Goal: Find specific page/section: Find specific page/section

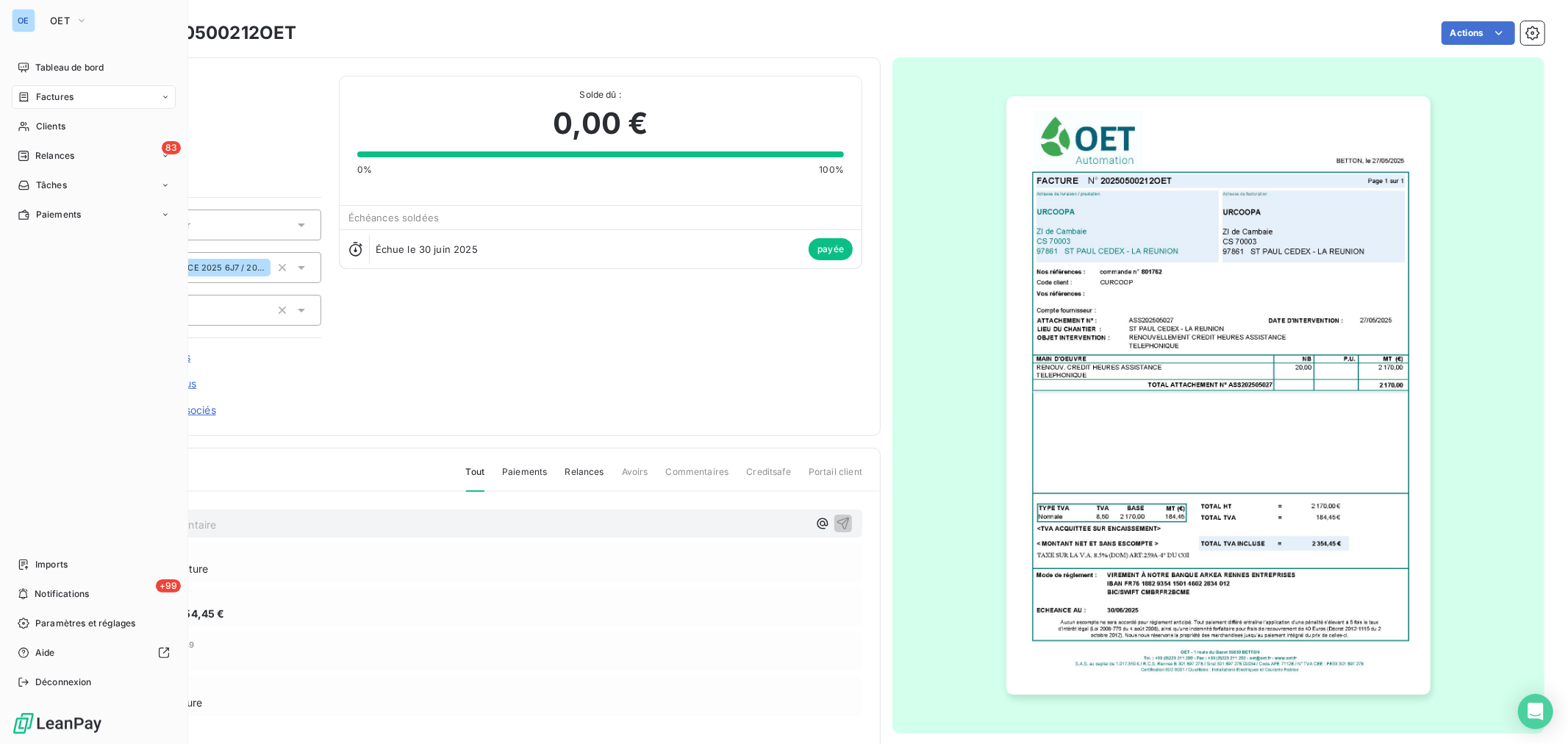
drag, startPoint x: 42, startPoint y: 118, endPoint x: 78, endPoint y: 106, distance: 37.9
click at [42, 118] on div "Clients" at bounding box center [94, 126] width 164 height 24
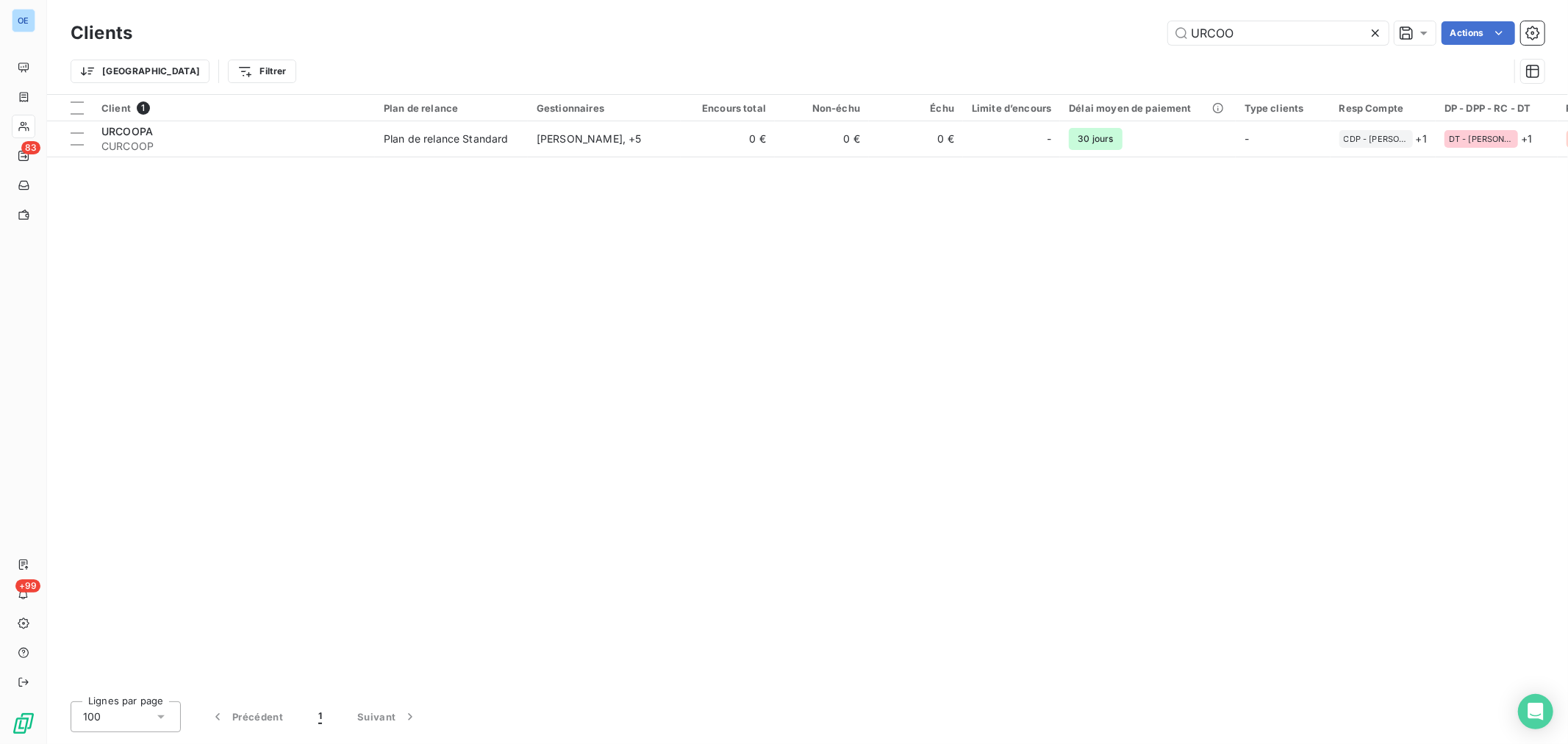
drag, startPoint x: 1244, startPoint y: 28, endPoint x: 1125, endPoint y: 16, distance: 119.6
click at [1137, 16] on div "Clients URCOO Actions Trier Filtrer" at bounding box center [808, 47] width 1522 height 94
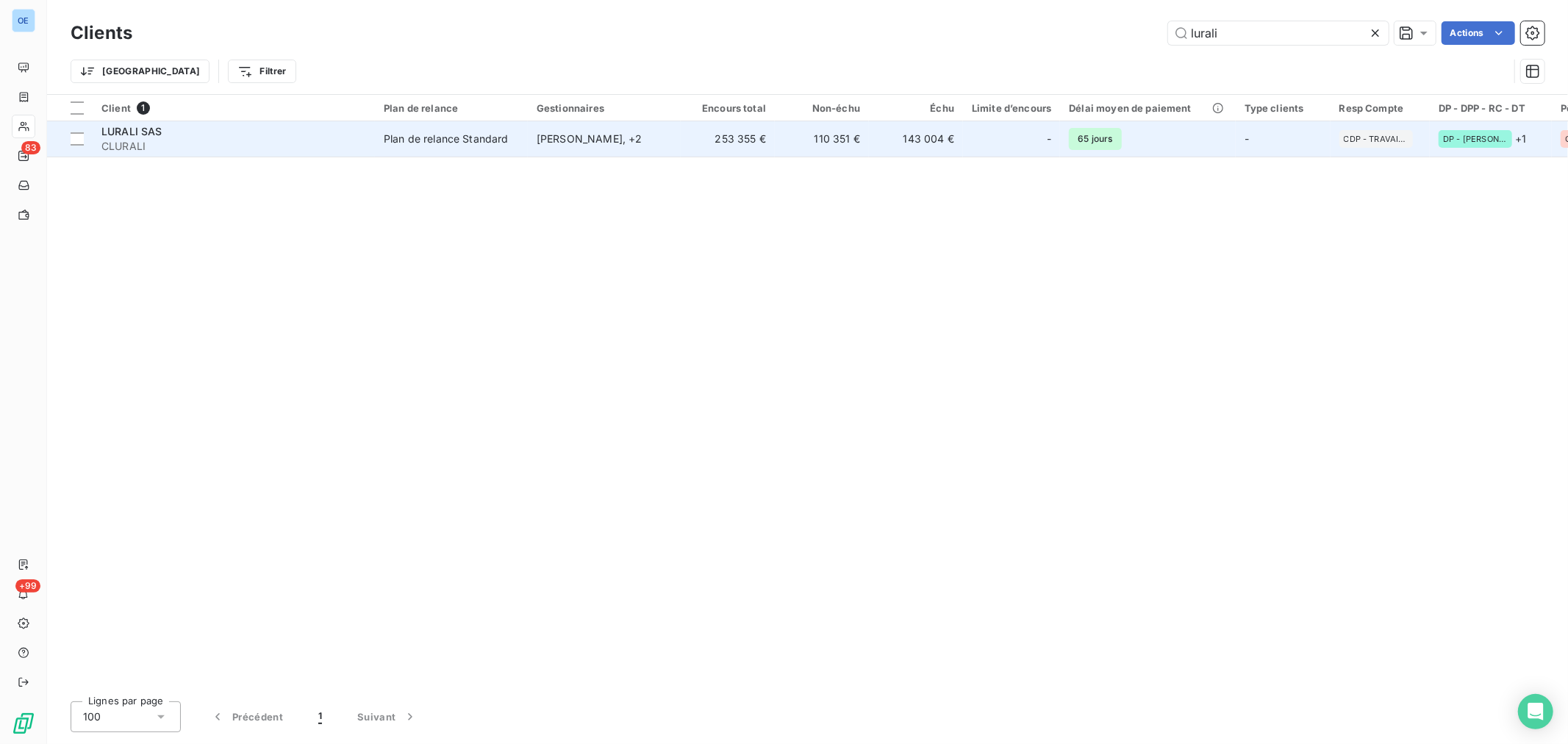
type input "lurali"
click at [951, 144] on td "143 004 €" at bounding box center [917, 139] width 94 height 35
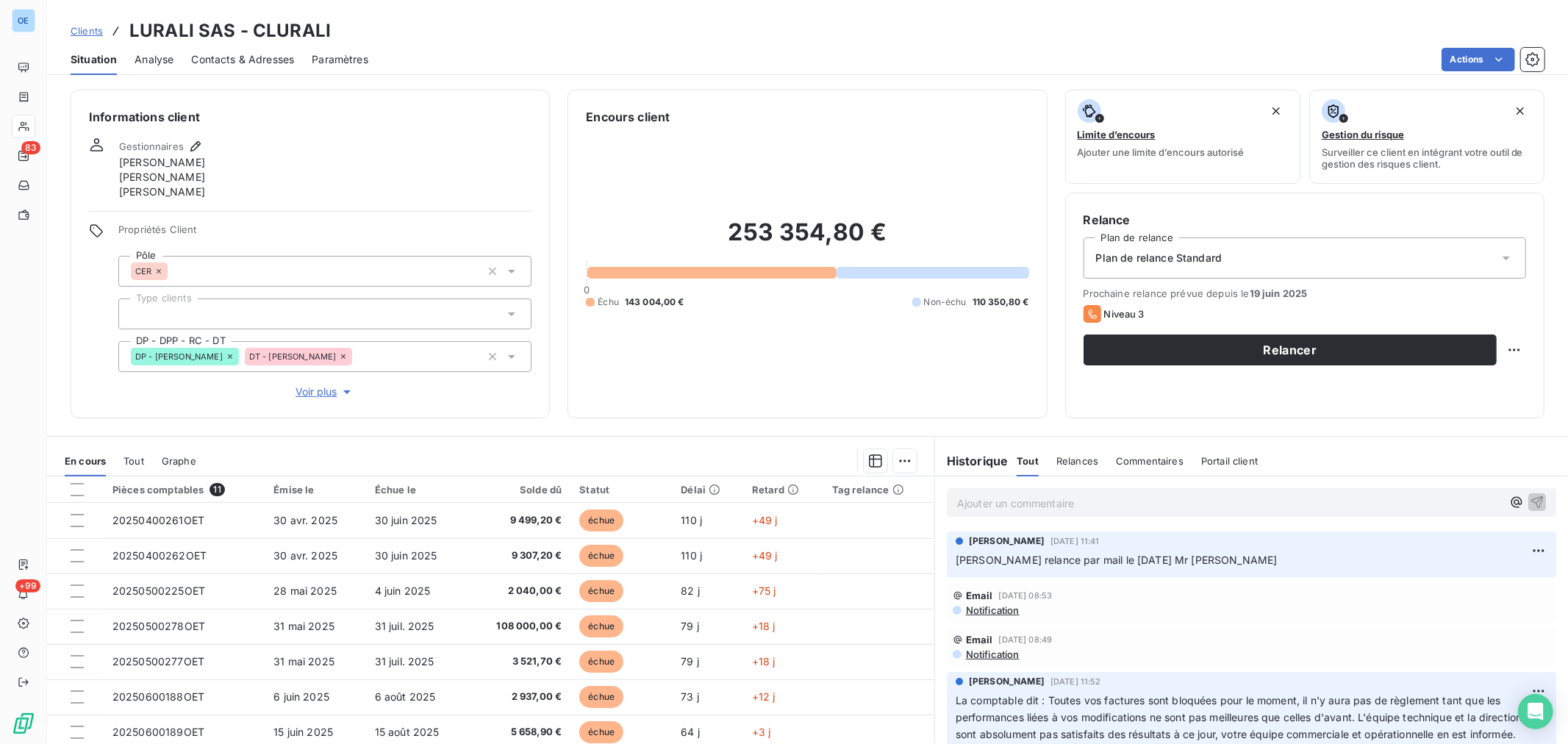
click at [1007, 504] on p "Ajouter un commentaire ﻿" at bounding box center [1230, 503] width 545 height 18
drag, startPoint x: 1007, startPoint y: 500, endPoint x: 967, endPoint y: 503, distance: 40.1
click at [967, 503] on p "Ajouter un commentaire ﻿" at bounding box center [1230, 503] width 545 height 18
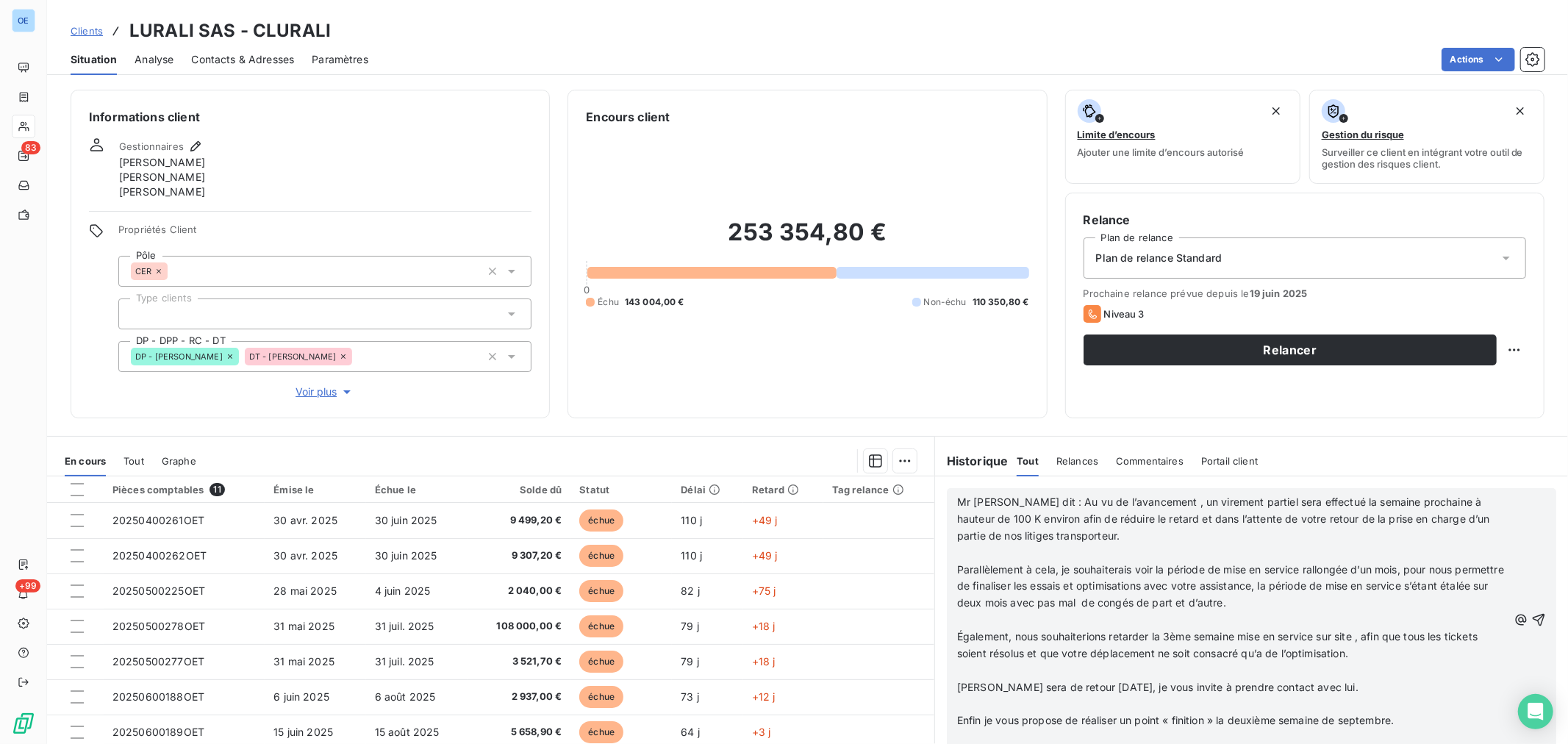
click at [1057, 551] on p "﻿" at bounding box center [1233, 553] width 551 height 17
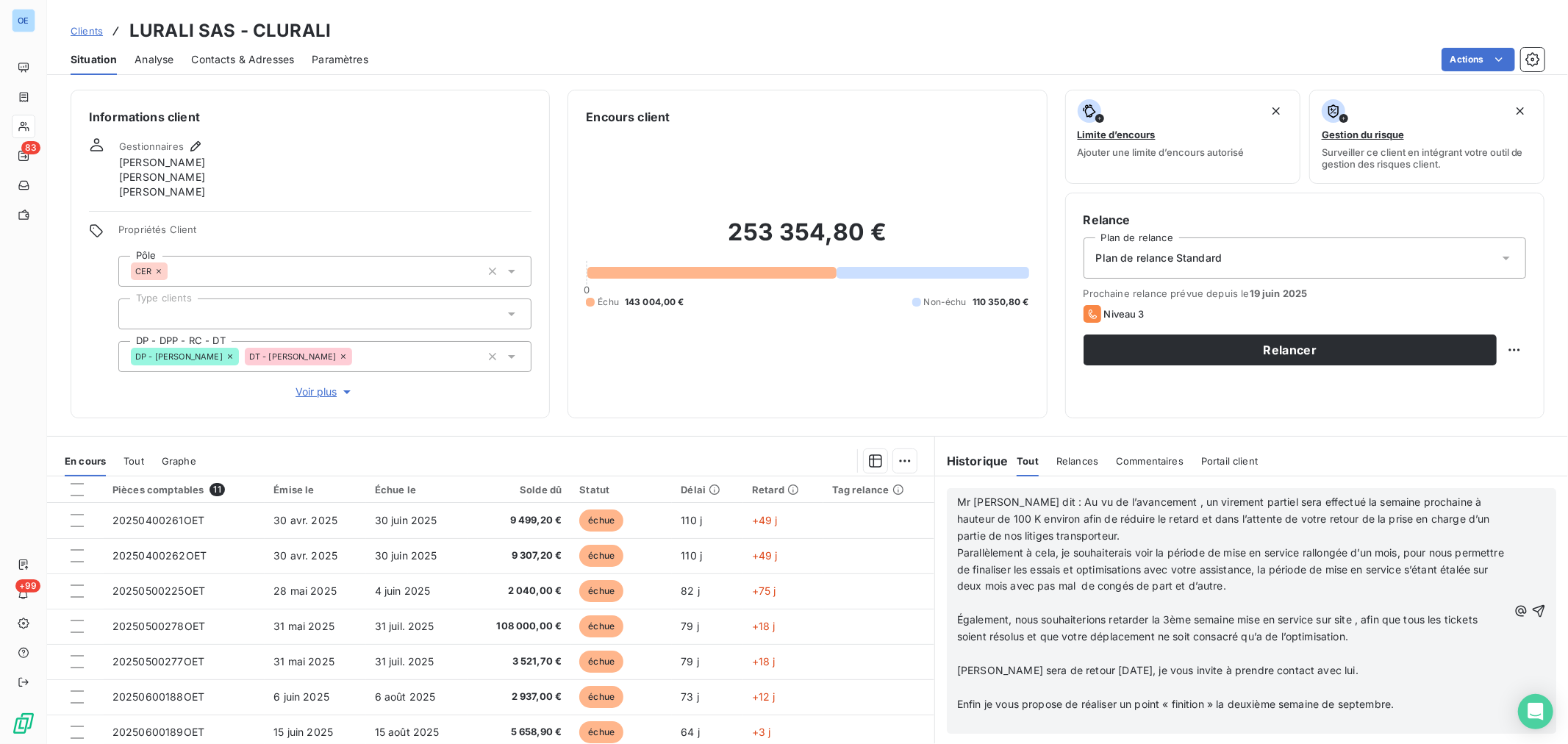
click at [948, 620] on div "Mr [PERSON_NAME] dit : Au vu de l’avancement , un virement partiel sera effectu…" at bounding box center [1252, 610] width 610 height 245
click at [958, 618] on span "Également, nous souhaiterions retarder la 3ème semaine mise en service sur site…" at bounding box center [1219, 628] width 523 height 29
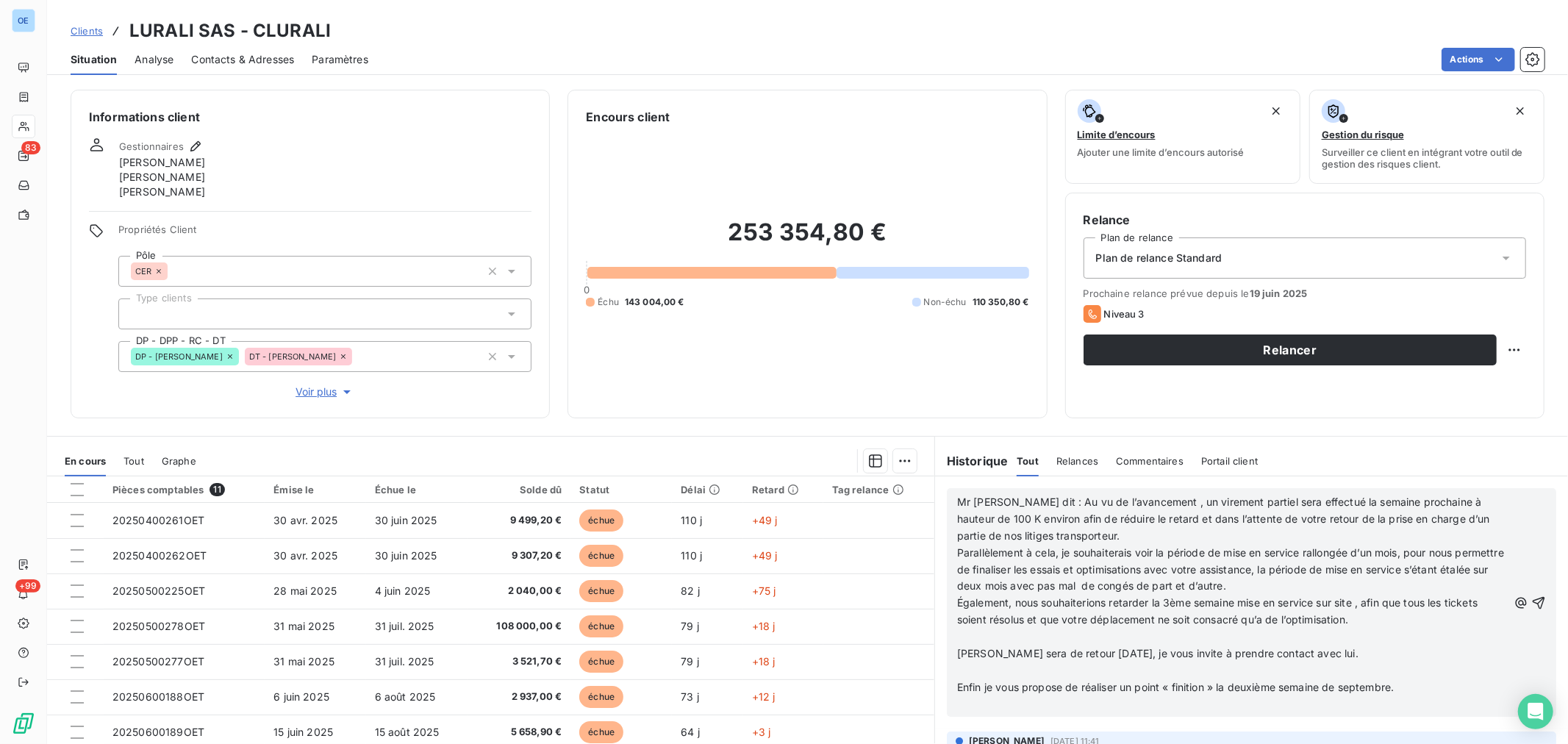
click at [949, 651] on div "Mr [PERSON_NAME] dit : Au vu de l’avancement , un virement partiel sera effectu…" at bounding box center [1252, 602] width 610 height 229
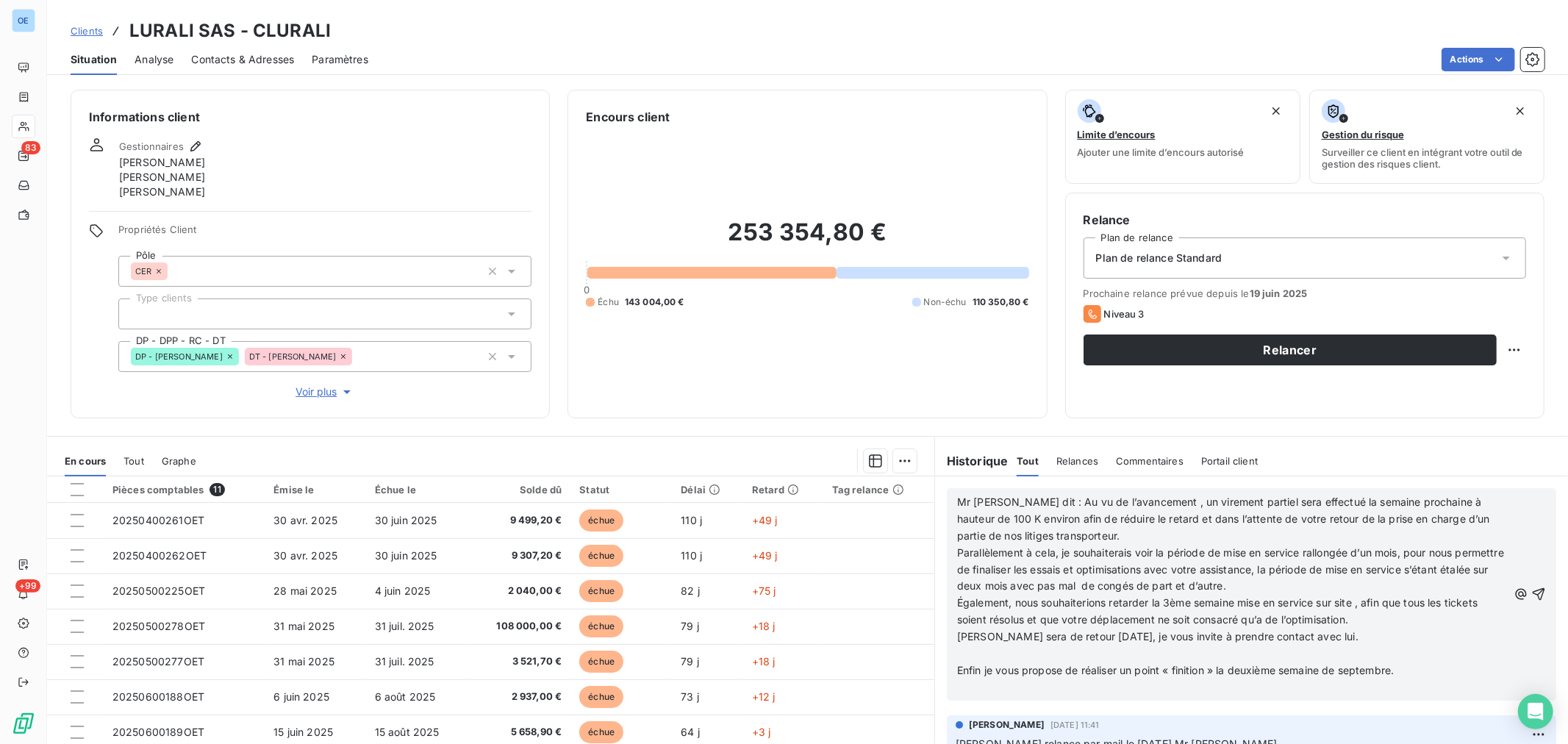
click at [958, 672] on span "Enfin je vous propose de réaliser un point « finition » la deuxième semaine de …" at bounding box center [1176, 670] width 437 height 13
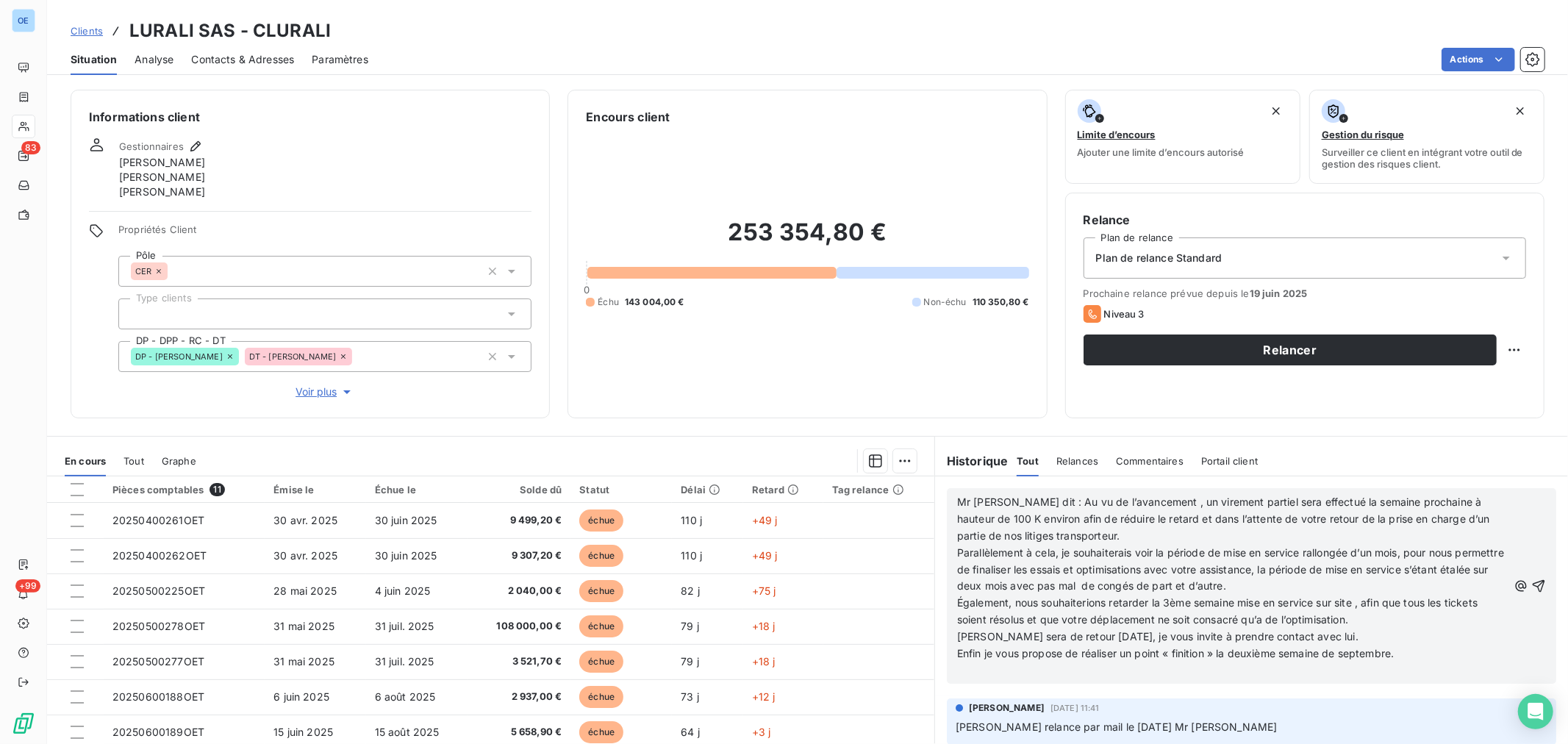
click at [1071, 667] on p "﻿" at bounding box center [1233, 670] width 551 height 17
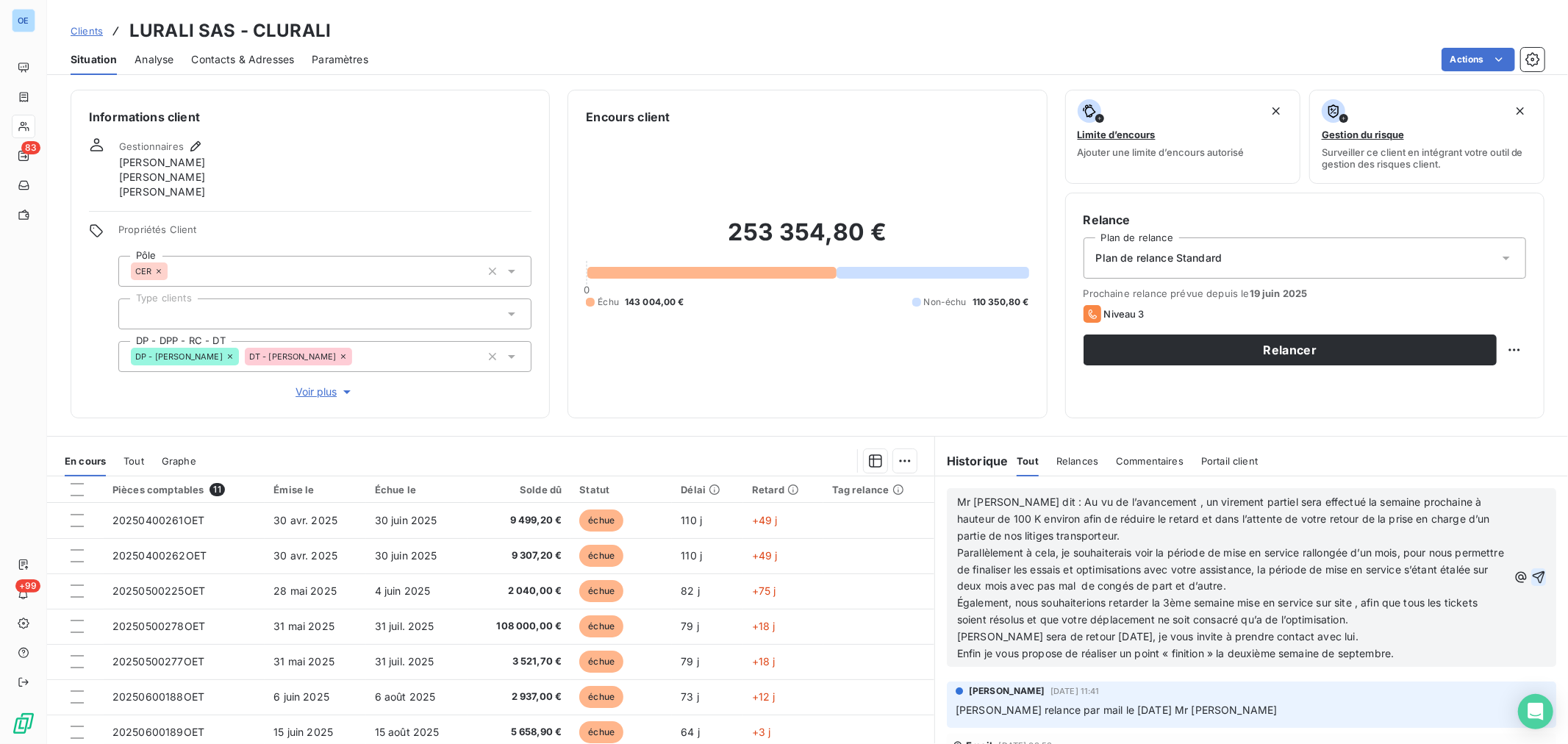
click at [1532, 580] on icon "button" at bounding box center [1539, 577] width 15 height 15
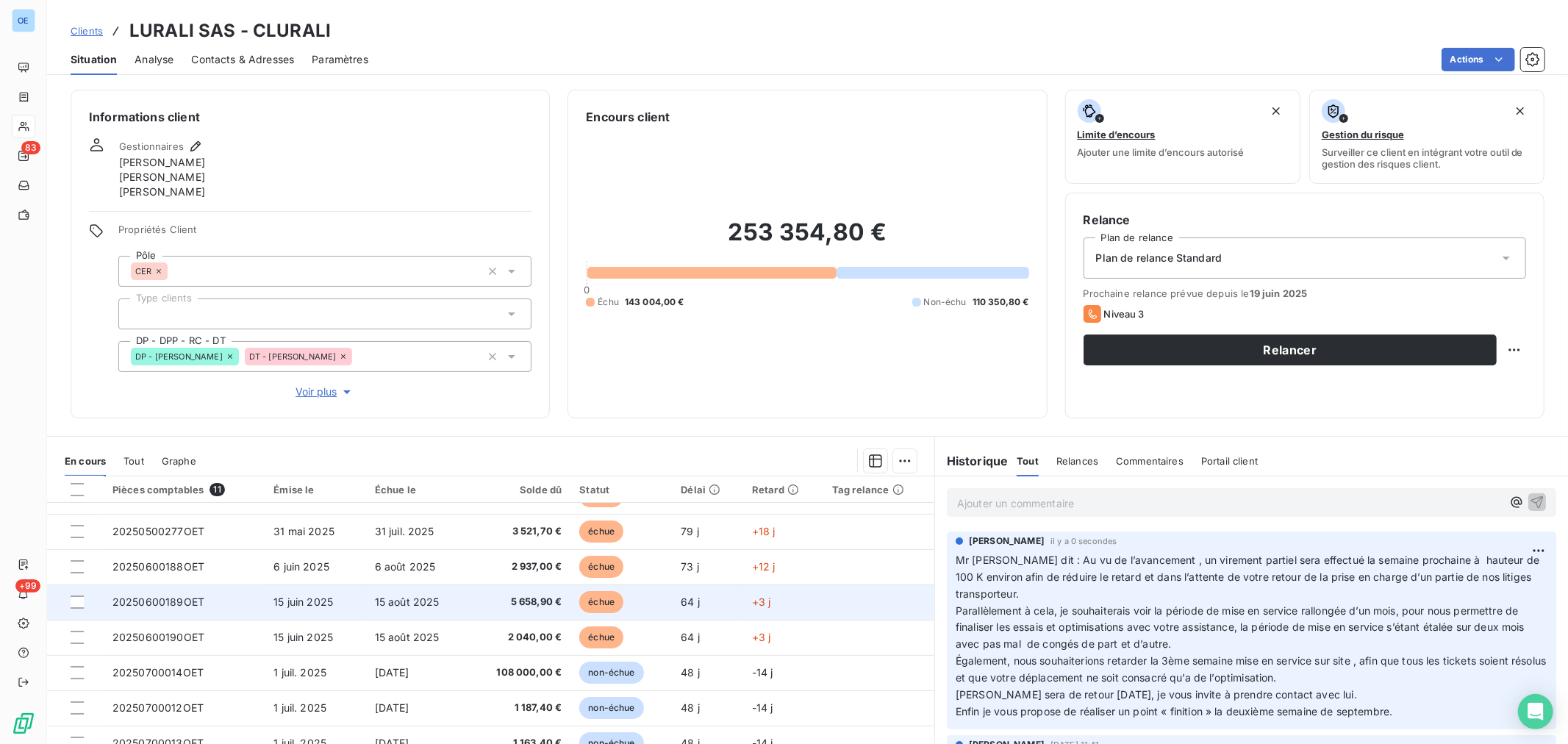
scroll to position [131, 0]
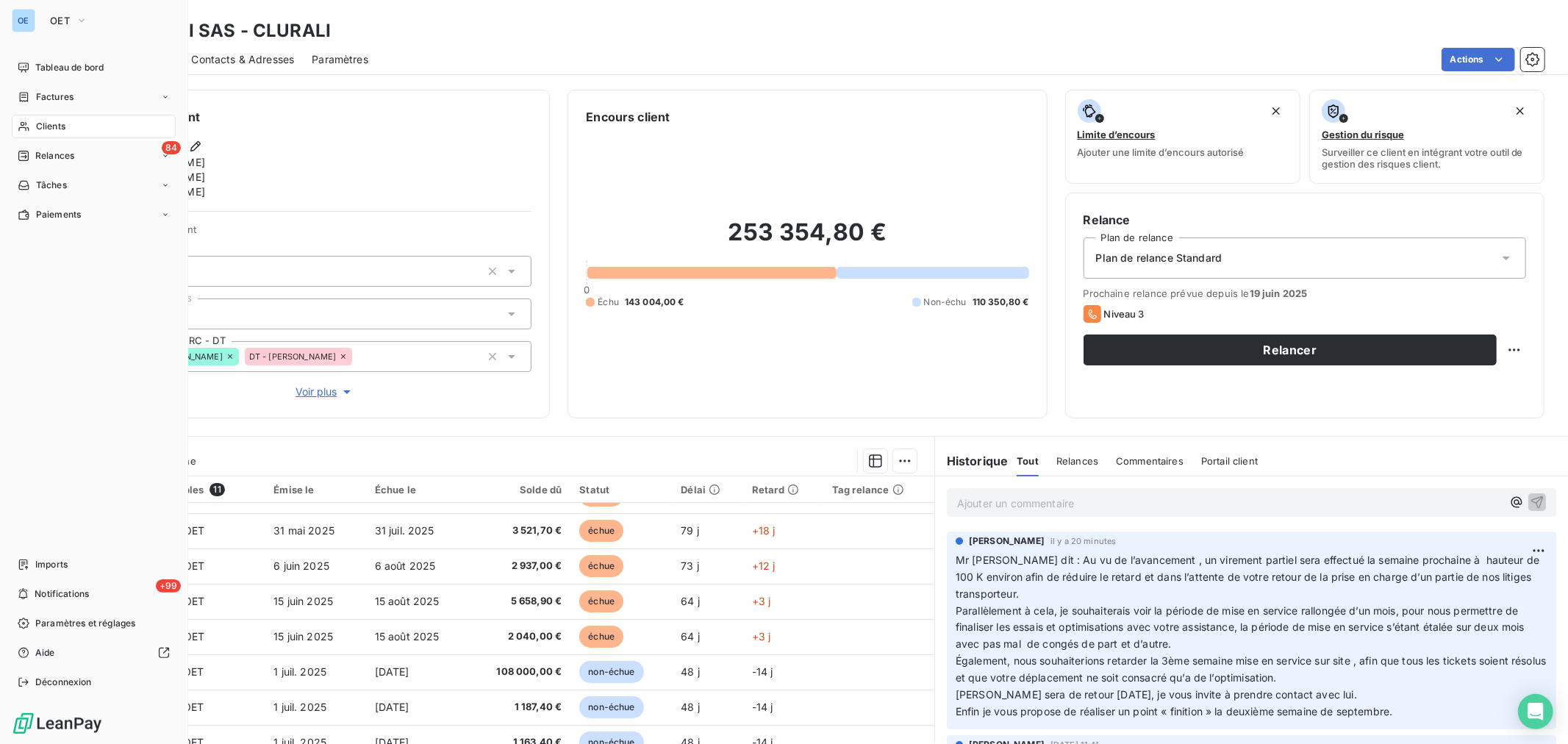
drag, startPoint x: 29, startPoint y: 123, endPoint x: 67, endPoint y: 115, distance: 38.8
click at [29, 123] on icon at bounding box center [24, 126] width 13 height 12
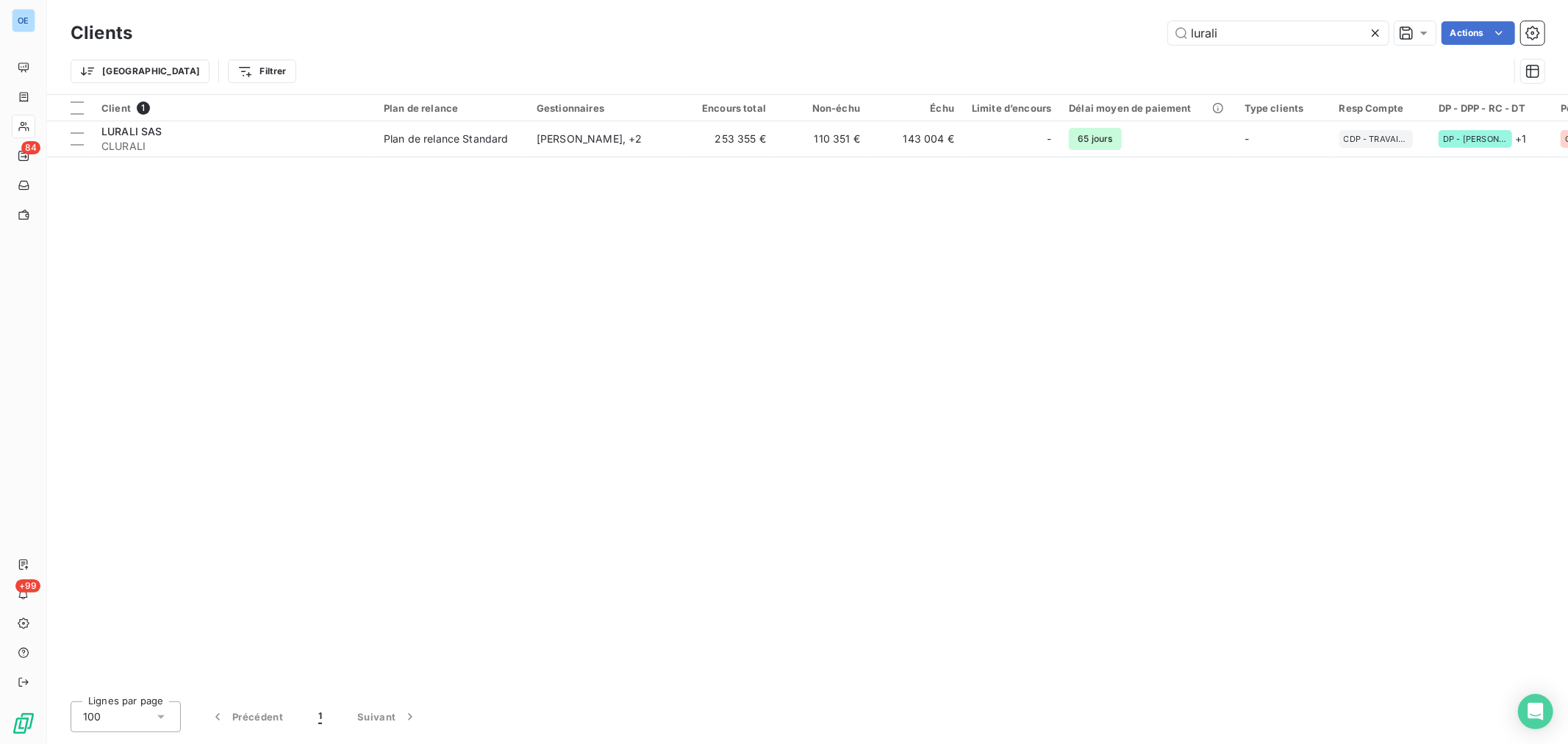
drag, startPoint x: 1261, startPoint y: 31, endPoint x: 1084, endPoint y: 22, distance: 177.2
click at [1082, 22] on div "lurali Actions" at bounding box center [847, 33] width 1394 height 24
drag, startPoint x: 1258, startPoint y: 37, endPoint x: 1019, endPoint y: 17, distance: 239.8
click at [1019, 17] on div "Clients STOCK Actions" at bounding box center [808, 33] width 1474 height 31
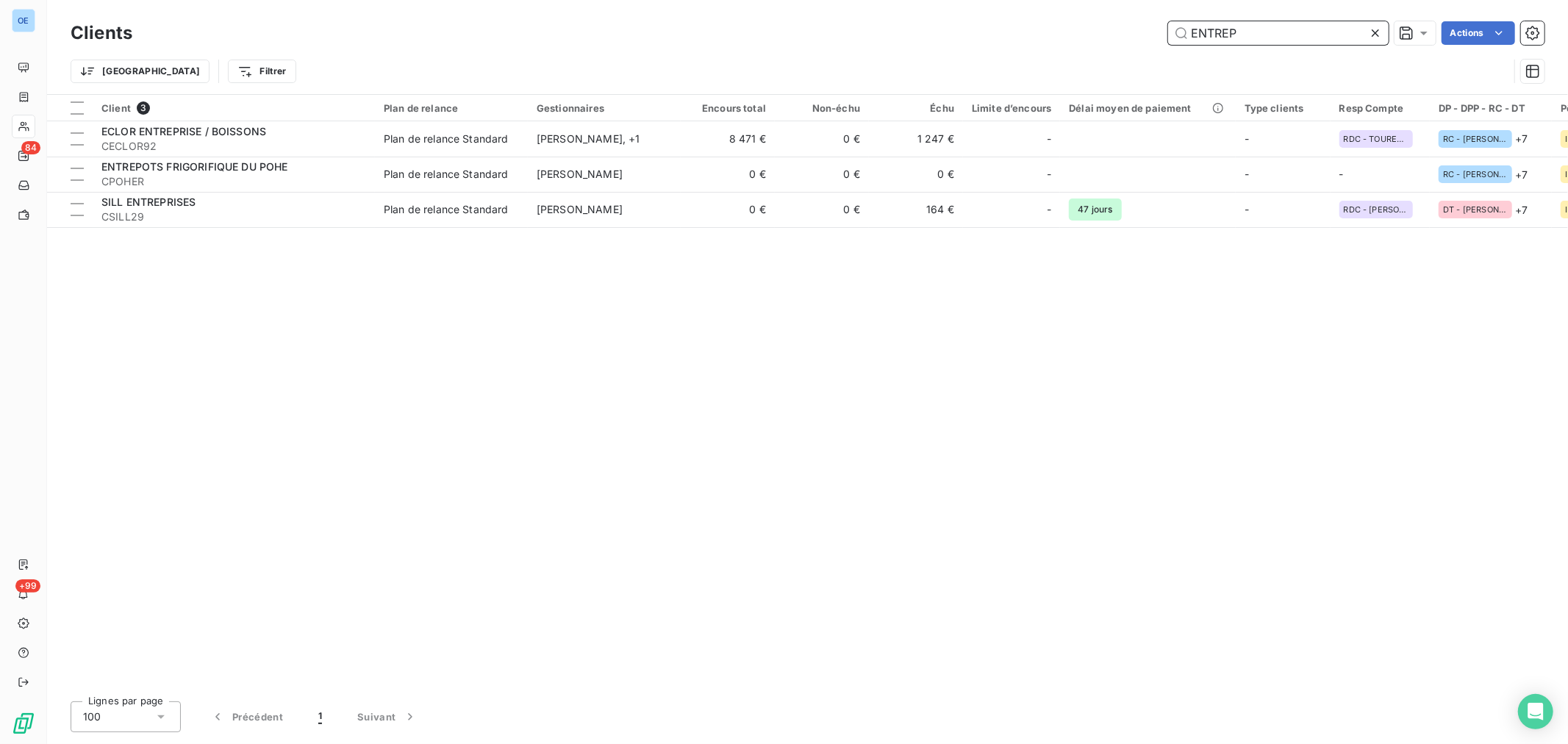
drag, startPoint x: 1259, startPoint y: 33, endPoint x: 1082, endPoint y: 12, distance: 178.2
click at [1144, 21] on div "ENTREP Actions" at bounding box center [847, 33] width 1394 height 24
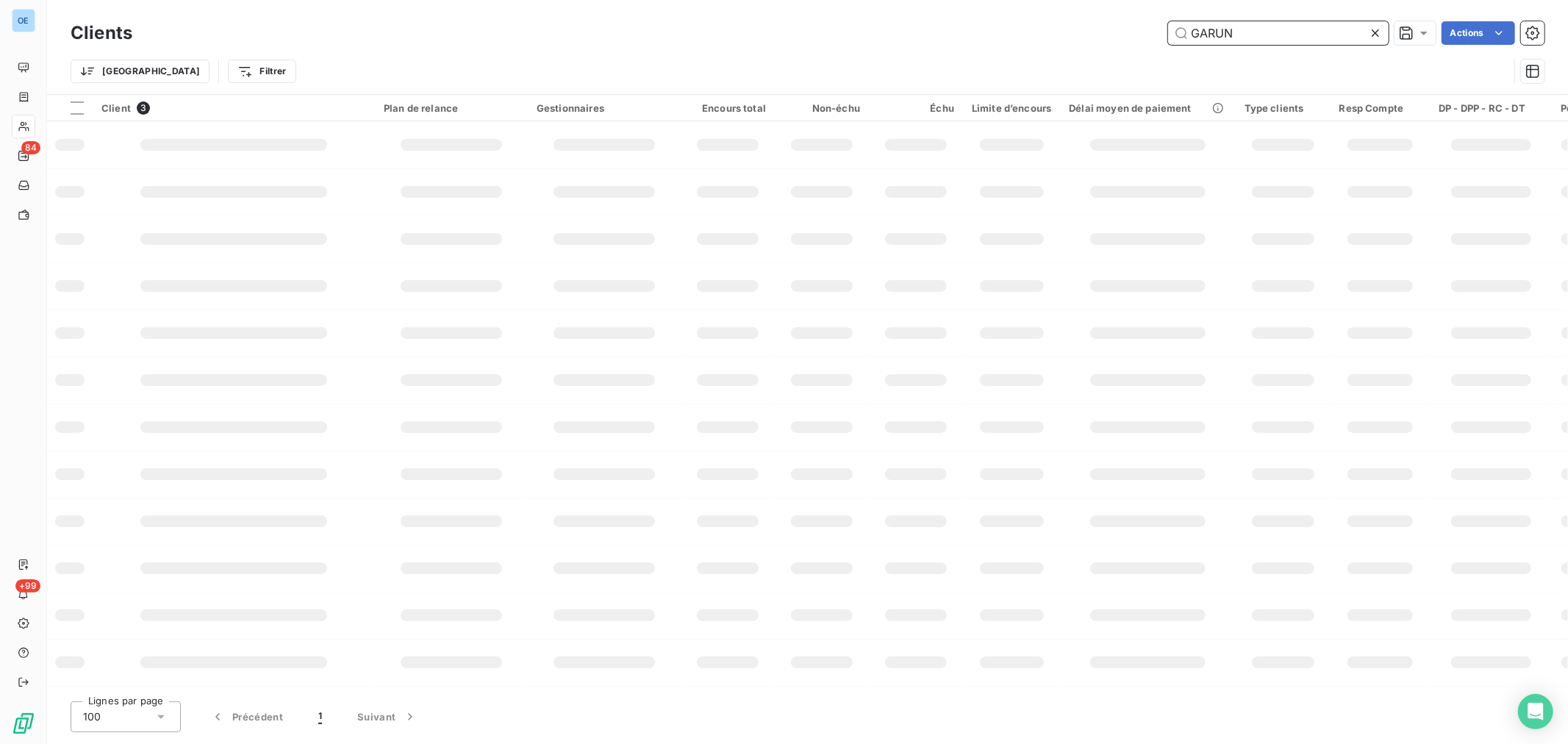
type input "GARUN"
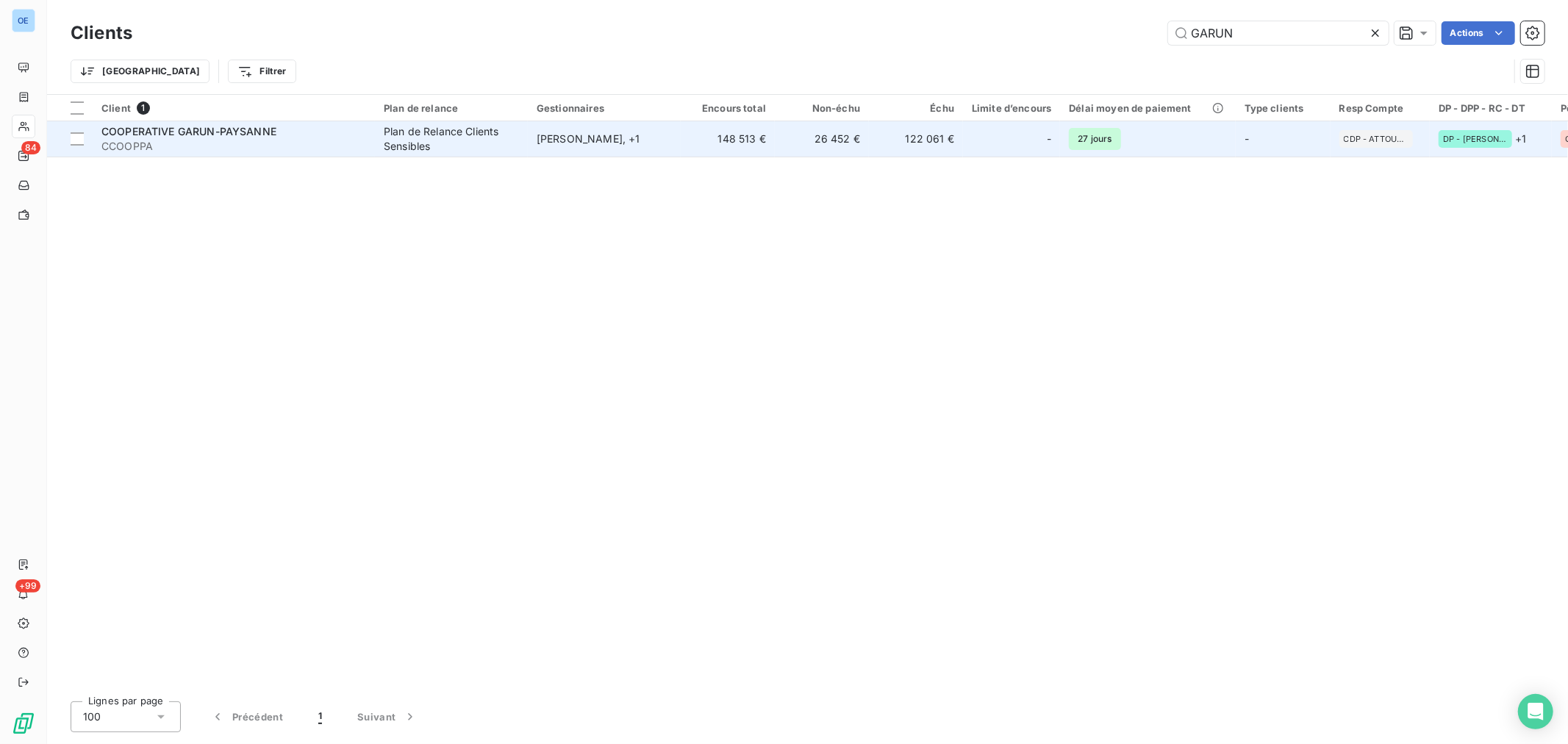
click at [317, 145] on span "CCOOPPA" at bounding box center [233, 146] width 264 height 15
